Goal: Task Accomplishment & Management: Manage account settings

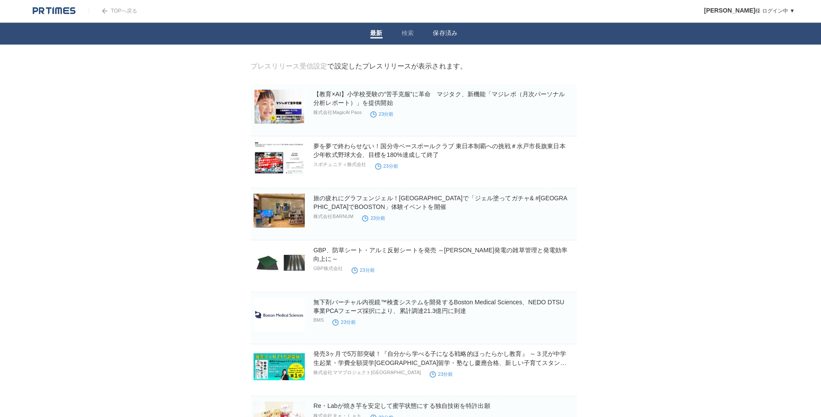
click at [446, 32] on link "保存済み" at bounding box center [442, 33] width 24 height 9
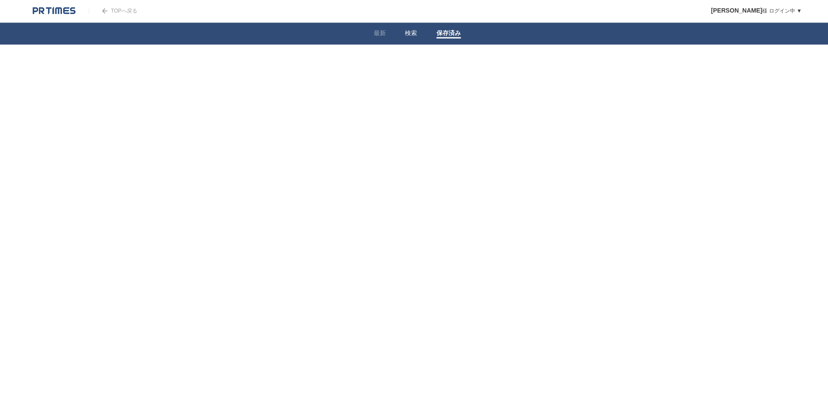
click at [409, 33] on link "検索" at bounding box center [408, 33] width 12 height 9
click at [337, 108] on link "企業情報" at bounding box center [333, 108] width 23 height 6
click at [378, 33] on link "最新" at bounding box center [377, 33] width 12 height 9
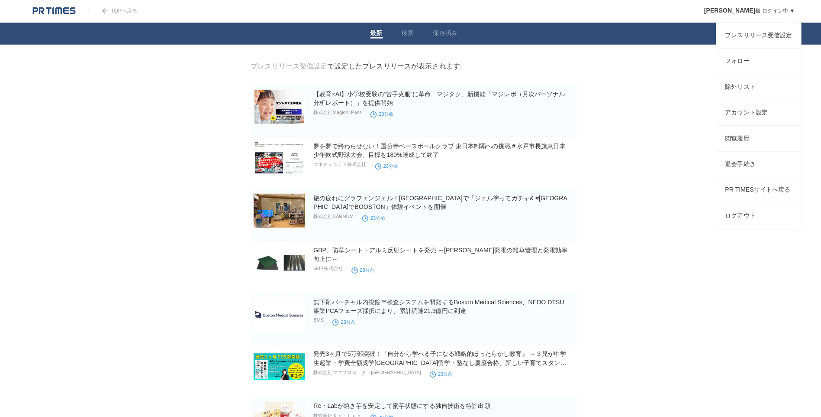
click at [734, 10] on span "[PERSON_NAME]" at bounding box center [724, 10] width 51 height 7
click at [748, 31] on link "プレスリリース受信設定" at bounding box center [753, 35] width 84 height 25
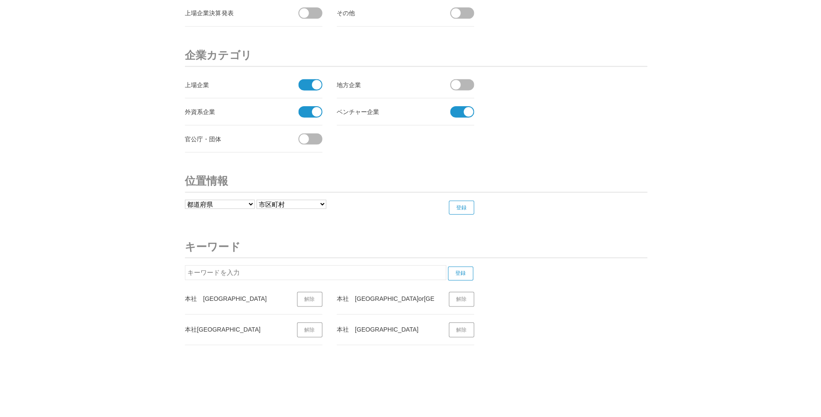
scroll to position [3262, 0]
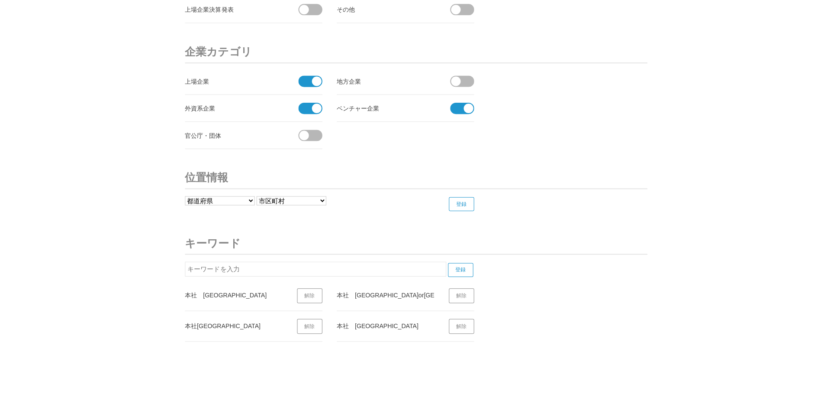
click at [311, 294] on link "解除" at bounding box center [307, 293] width 25 height 15
click at [307, 293] on link "解除" at bounding box center [307, 293] width 25 height 15
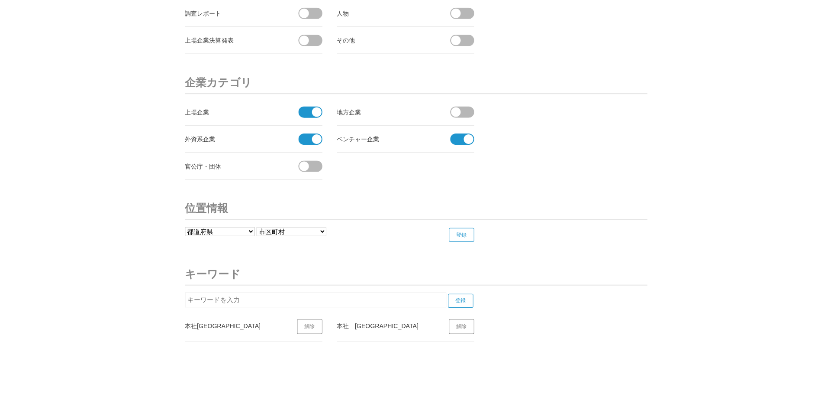
click at [290, 293] on input "text" at bounding box center [313, 297] width 259 height 15
type input "h"
type input "ぼ"
click at [460, 298] on input "登録" at bounding box center [457, 298] width 25 height 14
click at [296, 290] on input "本社港区" at bounding box center [313, 297] width 259 height 15
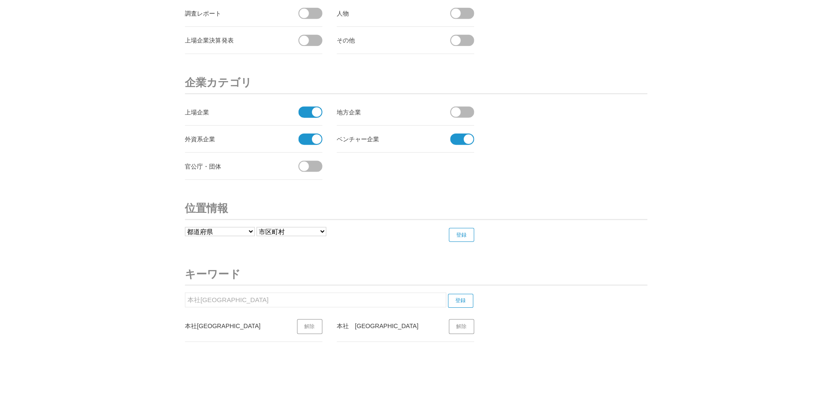
scroll to position [3262, 0]
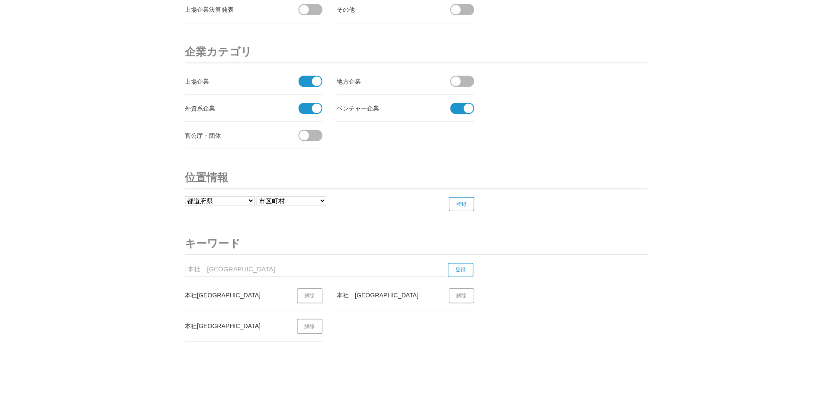
type input "本社　港区"
click at [462, 265] on input "登録" at bounding box center [457, 268] width 25 height 14
click at [307, 80] on span at bounding box center [305, 80] width 18 height 11
click at [0, 0] on input "checkbox" at bounding box center [0, 0] width 0 height 0
click at [307, 104] on span at bounding box center [305, 107] width 18 height 11
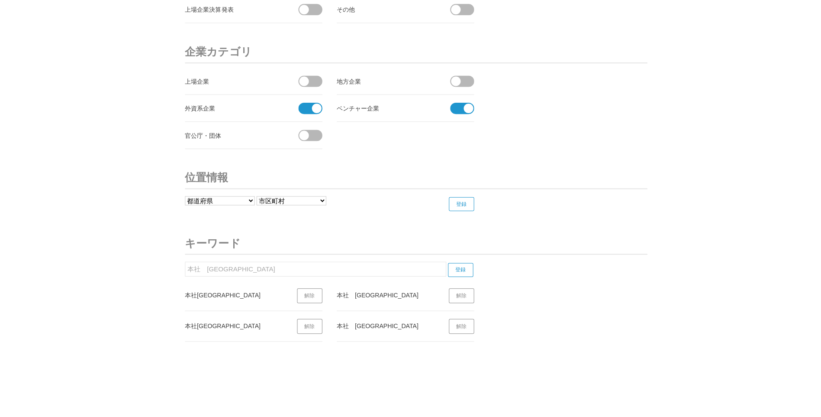
click at [0, 0] on input "checkbox" at bounding box center [0, 0] width 0 height 0
click at [453, 109] on span at bounding box center [456, 107] width 18 height 11
click at [0, 0] on input "checkbox" at bounding box center [0, 0] width 0 height 0
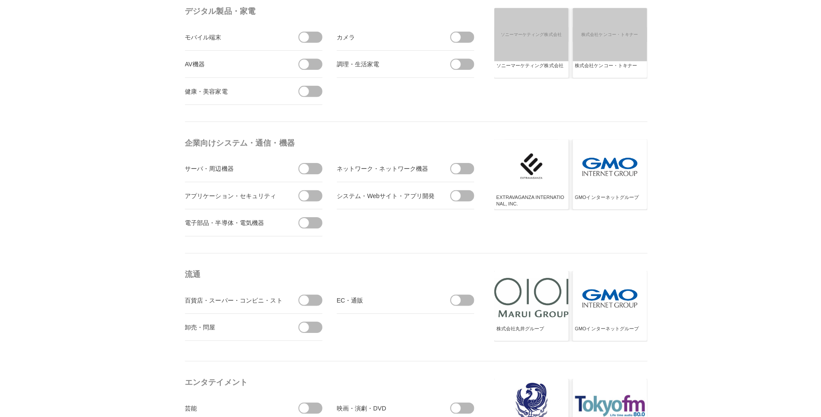
scroll to position [0, 0]
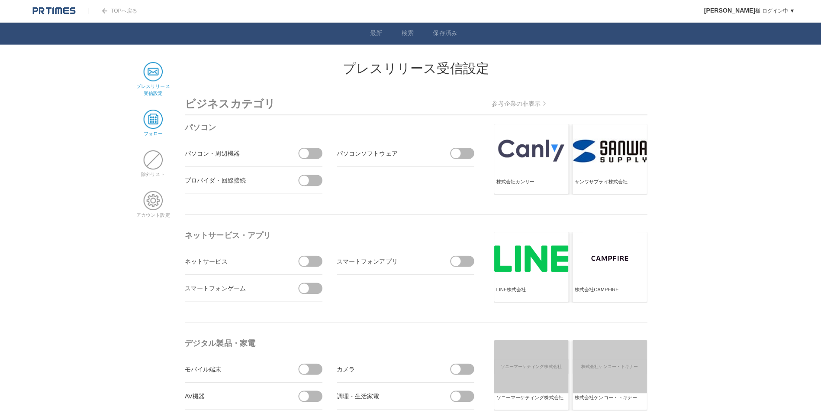
click at [143, 115] on span at bounding box center [151, 118] width 19 height 19
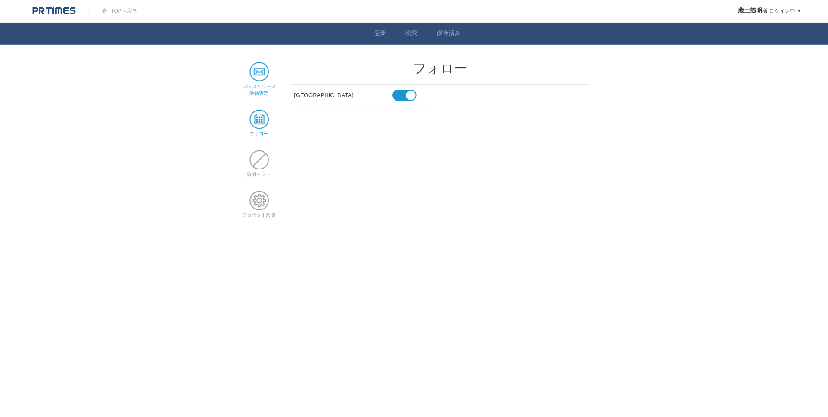
click at [265, 73] on span at bounding box center [257, 70] width 19 height 19
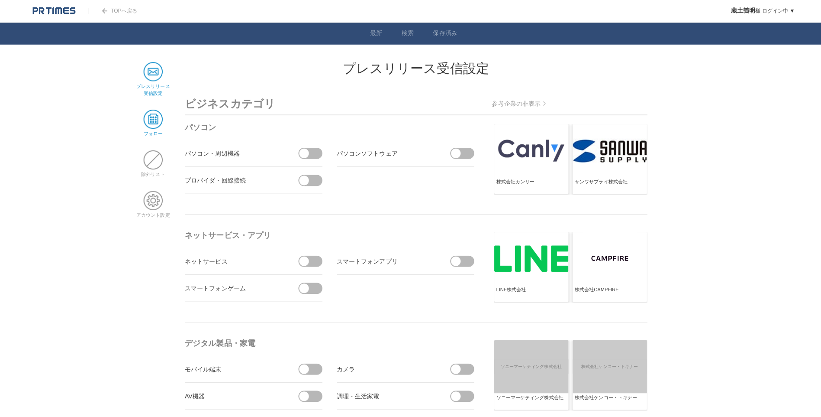
click at [151, 129] on link "フォロー" at bounding box center [151, 129] width 19 height 12
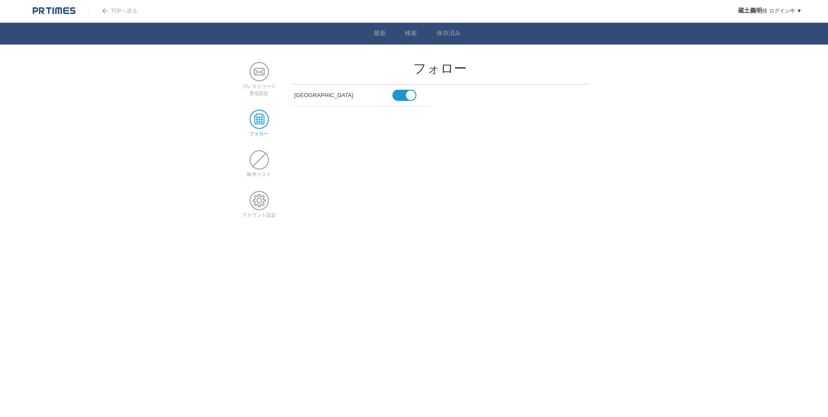
click at [408, 92] on span at bounding box center [408, 95] width 10 height 10
click at [0, 0] on input "checkbox" at bounding box center [0, 0] width 0 height 0
click at [257, 162] on span at bounding box center [257, 158] width 19 height 19
click at [252, 210] on link "アカウント設定" at bounding box center [256, 210] width 33 height 12
click at [254, 74] on span at bounding box center [257, 70] width 19 height 19
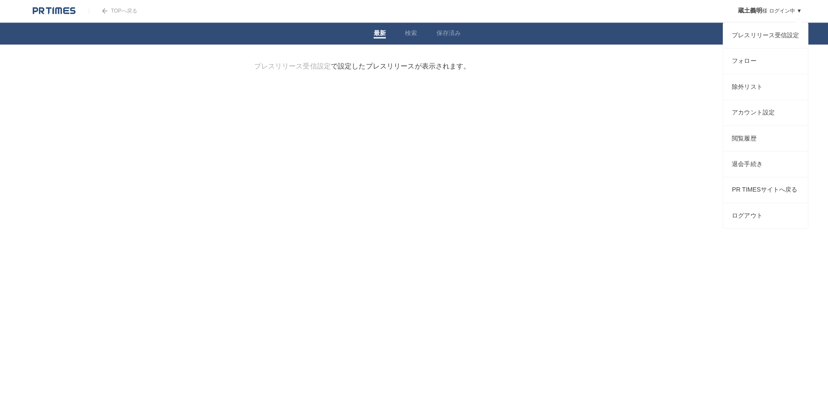
click at [758, 8] on link "[PERSON_NAME] ログイン中 ▼" at bounding box center [764, 11] width 64 height 6
click at [741, 10] on span "蔵土義明" at bounding box center [744, 10] width 24 height 7
click at [747, 37] on link "プレスリリース受信設定" at bounding box center [760, 35] width 84 height 25
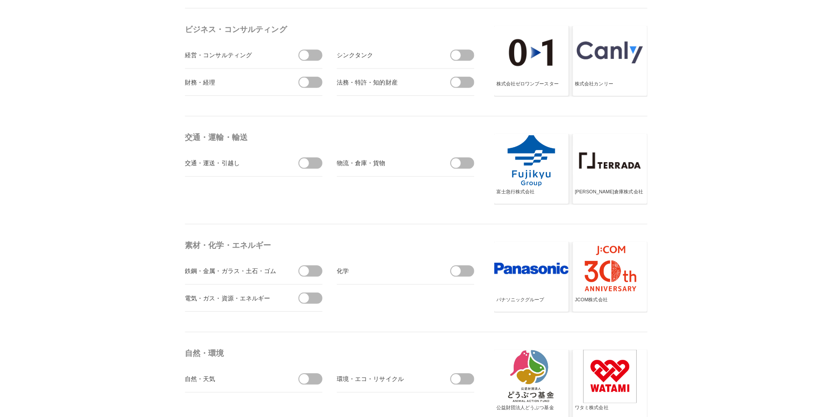
scroll to position [3262, 0]
